Goal: Task Accomplishment & Management: Use online tool/utility

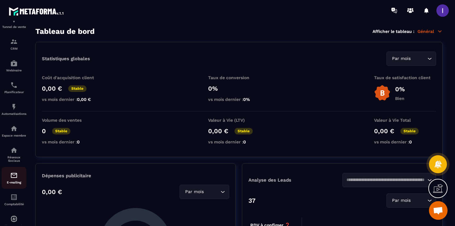
scroll to position [38, 0]
click at [14, 177] on img at bounding box center [13, 173] width 7 height 7
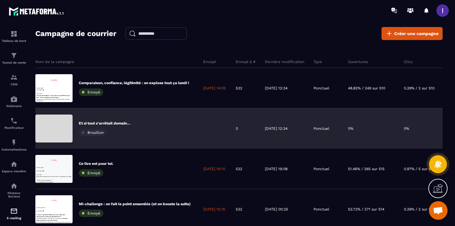
click at [135, 126] on div "Et si tout s’arrêtait [DATE]… [GEOGRAPHIC_DATA]" at bounding box center [116, 128] width 163 height 40
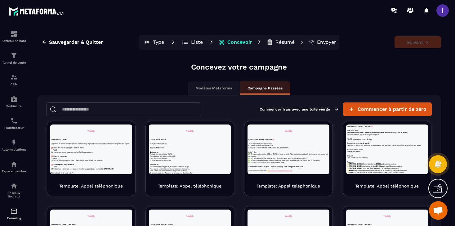
click at [282, 44] on p "Résumé" at bounding box center [285, 42] width 19 height 6
click at [282, 41] on p "Résumé" at bounding box center [285, 42] width 19 height 6
click at [238, 41] on p "Concevoir" at bounding box center [240, 42] width 25 height 6
click at [286, 41] on p "Résumé" at bounding box center [285, 42] width 19 height 6
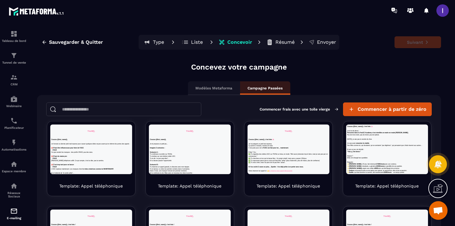
click at [286, 41] on p "Résumé" at bounding box center [285, 42] width 19 height 6
click at [418, 38] on div "Suivant" at bounding box center [401, 42] width 81 height 12
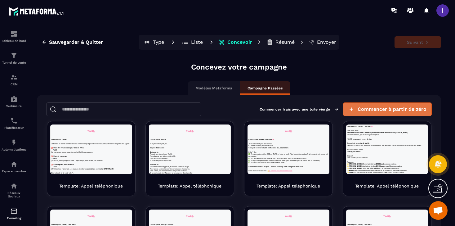
click at [372, 112] on button "Commencer à partir de zéro" at bounding box center [387, 109] width 89 height 14
